Goal: Register for event/course

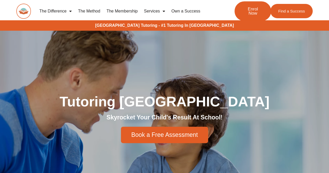
click at [252, 15] on span "Enrol Now" at bounding box center [252, 11] width 19 height 9
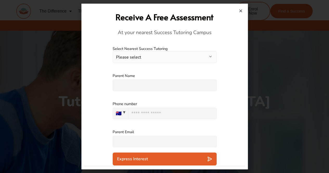
click at [208, 55] on button "Please select" at bounding box center [165, 57] width 104 height 12
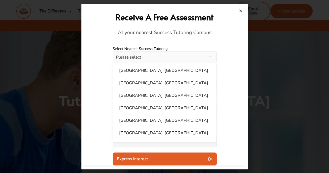
scroll to position [313, 0]
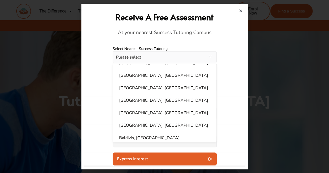
click at [240, 11] on icon "Close" at bounding box center [241, 11] width 4 height 4
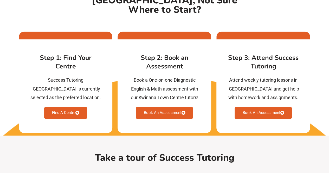
scroll to position [1376, 0]
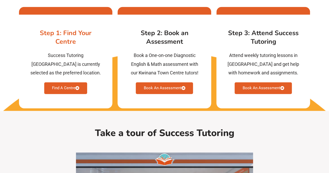
click at [66, 86] on link "Find A Centre" at bounding box center [65, 88] width 43 height 12
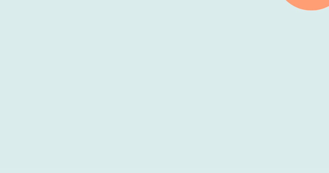
scroll to position [173, 0]
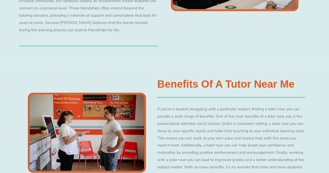
scroll to position [0, 0]
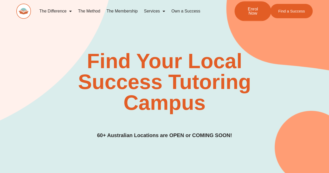
click at [251, 12] on span "Enrol Now" at bounding box center [252, 11] width 19 height 9
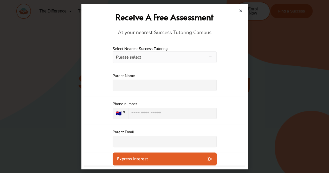
click at [204, 56] on button "Please select" at bounding box center [165, 57] width 104 height 12
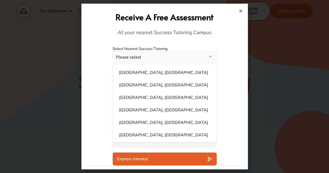
click at [204, 56] on button "Please select" at bounding box center [165, 57] width 104 height 12
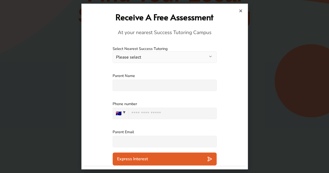
scroll to position [79, 0]
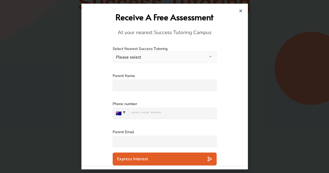
click at [207, 157] on div "Express Interest" at bounding box center [164, 158] width 95 height 5
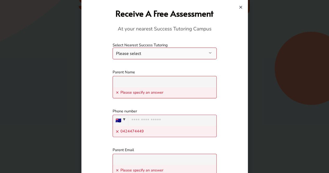
click at [199, 52] on button "Please select" at bounding box center [165, 54] width 104 height 12
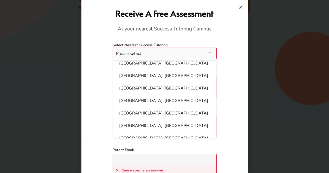
scroll to position [313, 0]
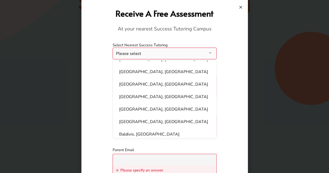
click at [171, 129] on li "Baldivis, WA" at bounding box center [164, 134] width 97 height 10
select select "**********"
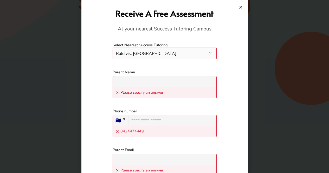
click at [196, 86] on input "text" at bounding box center [165, 81] width 104 height 11
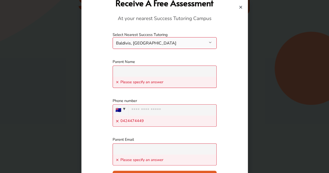
scroll to position [25, 0]
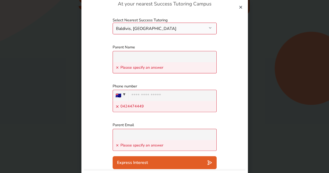
click at [203, 162] on div "Express Interest" at bounding box center [164, 162] width 95 height 5
click at [239, 8] on icon "Close" at bounding box center [241, 7] width 4 height 4
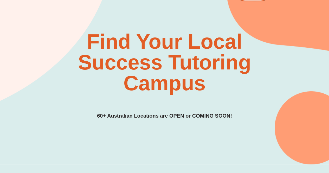
scroll to position [0, 0]
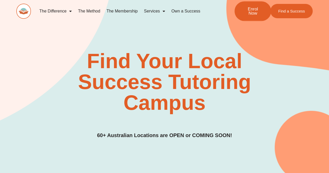
click at [248, 13] on span "Enrol Now" at bounding box center [252, 11] width 19 height 9
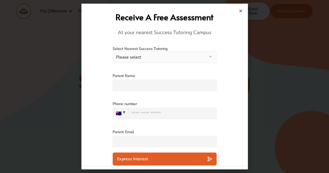
click at [241, 12] on icon "Close" at bounding box center [241, 11] width 4 height 4
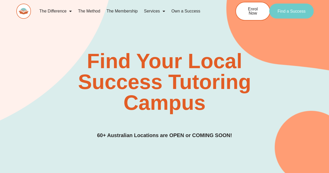
click at [292, 10] on span "Find a Success" at bounding box center [292, 11] width 28 height 4
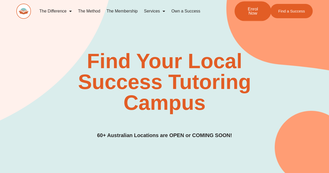
click at [251, 15] on span "Enrol Now" at bounding box center [252, 11] width 19 height 9
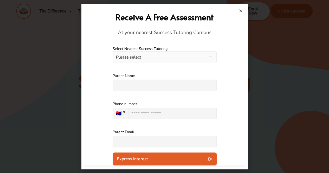
click at [211, 55] on button "Please select" at bounding box center [165, 57] width 104 height 12
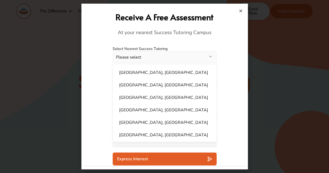
click at [241, 10] on icon "Close" at bounding box center [241, 11] width 4 height 4
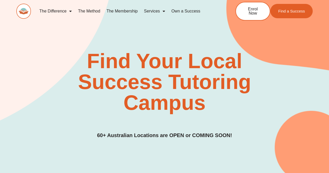
drag, startPoint x: 0, startPoint y: 0, endPoint x: 93, endPoint y: 12, distance: 94.2
click at [93, 12] on link "The Method" at bounding box center [89, 11] width 28 height 12
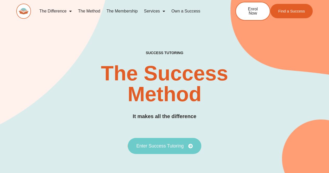
click at [174, 142] on link "Enter Success Tutoring" at bounding box center [165, 146] width 74 height 16
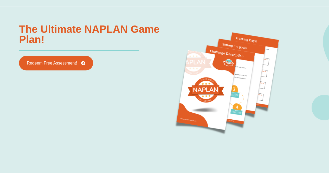
scroll to position [513, 0]
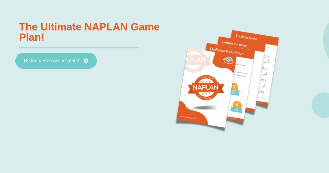
click at [64, 59] on span "Redeem Free Assessment!" at bounding box center [51, 61] width 55 height 5
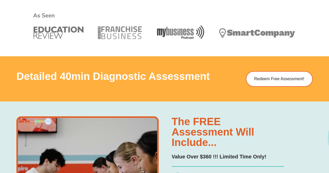
scroll to position [271, 0]
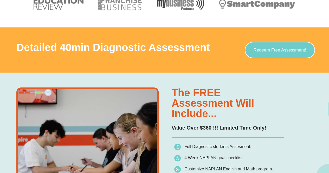
click at [288, 52] on span "Redeem Free Assessment!" at bounding box center [279, 50] width 53 height 4
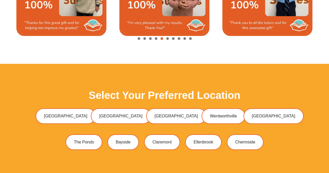
scroll to position [1241, 0]
